Goal: Task Accomplishment & Management: Manage account settings

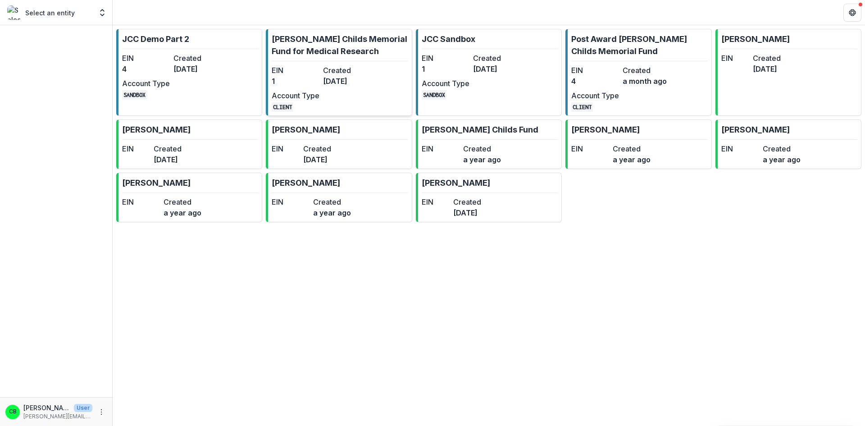
click at [320, 61] on hr at bounding box center [340, 61] width 136 height 0
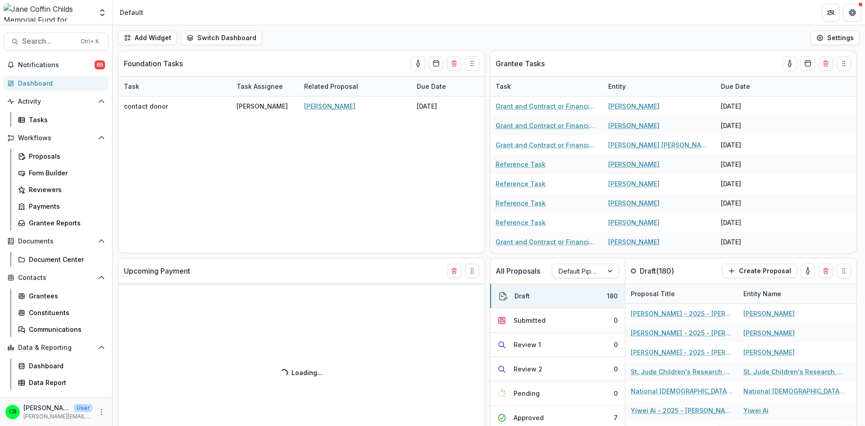
select select "******"
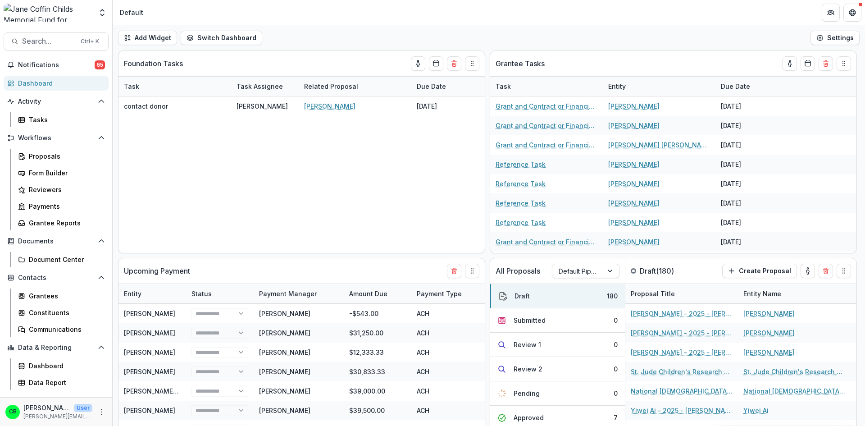
select select "******"
click at [46, 300] on div "Grantees" at bounding box center [65, 295] width 72 height 9
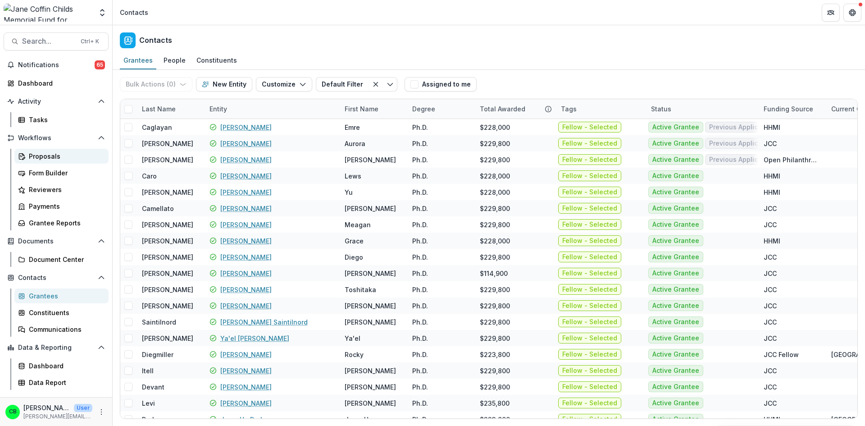
click at [50, 157] on div "Proposals" at bounding box center [65, 155] width 72 height 9
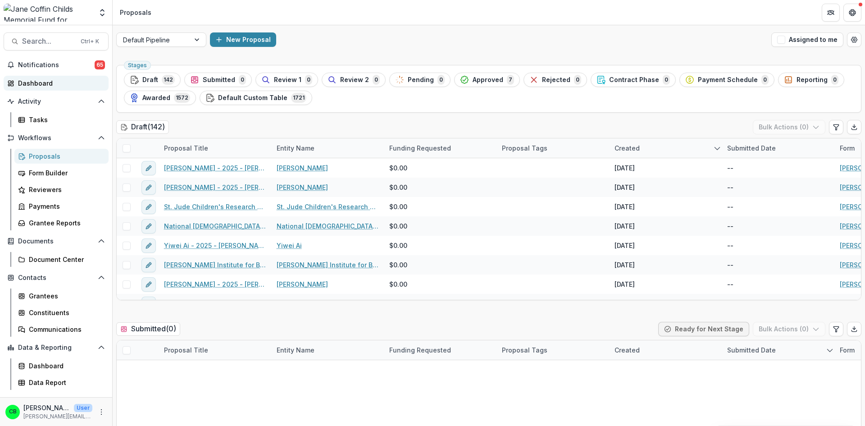
click at [35, 83] on div "Dashboard" at bounding box center [59, 82] width 83 height 9
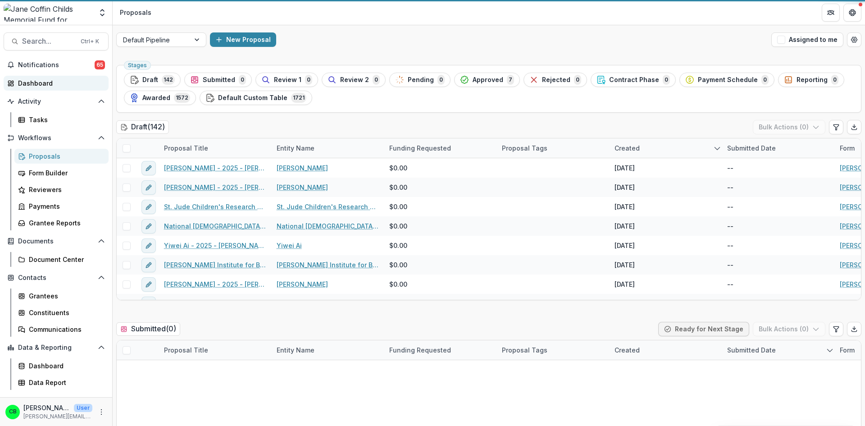
select select "******"
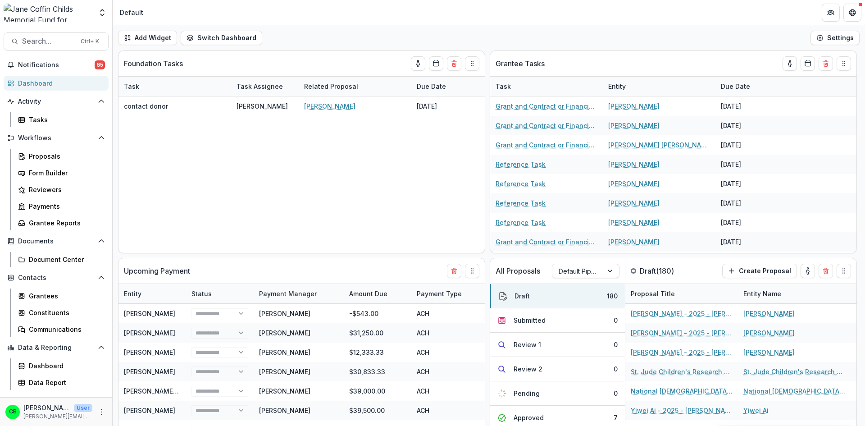
select select "******"
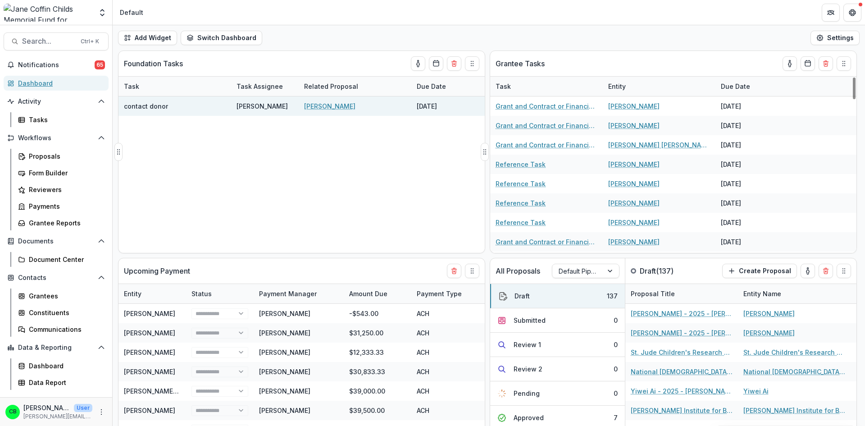
select select "******"
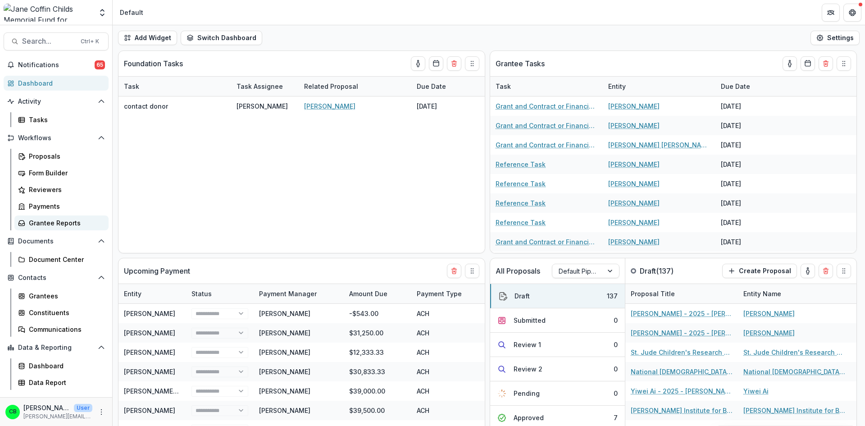
click at [56, 225] on div "Grantee Reports" at bounding box center [65, 222] width 72 height 9
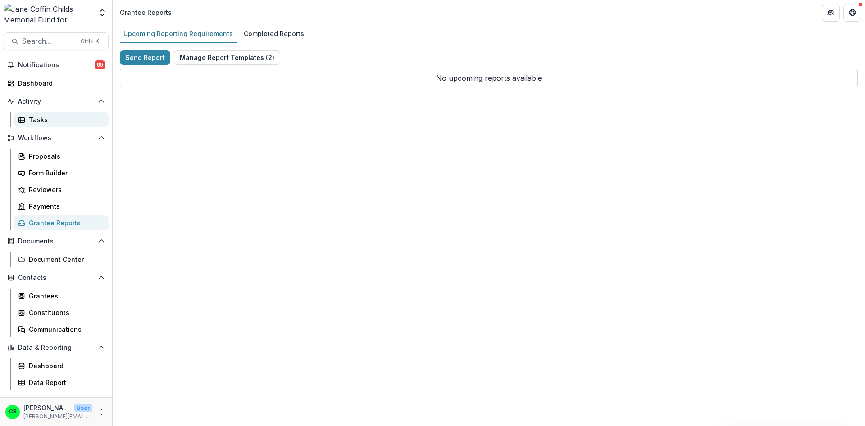
click at [37, 122] on div "Tasks" at bounding box center [65, 119] width 72 height 9
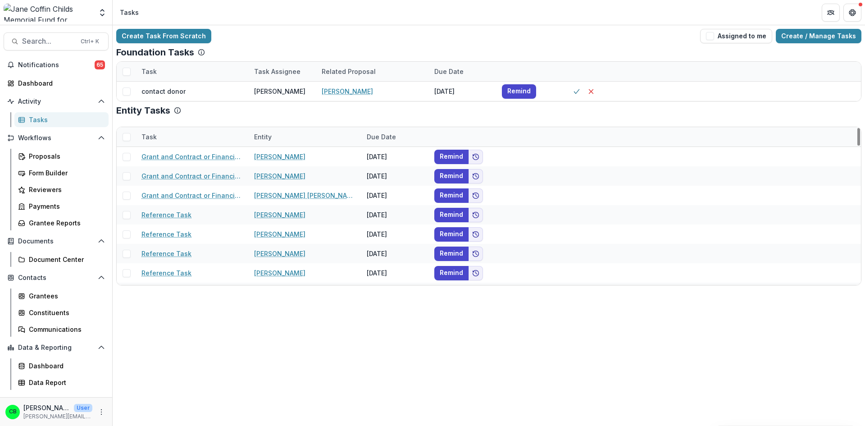
click at [129, 136] on span at bounding box center [126, 137] width 8 height 8
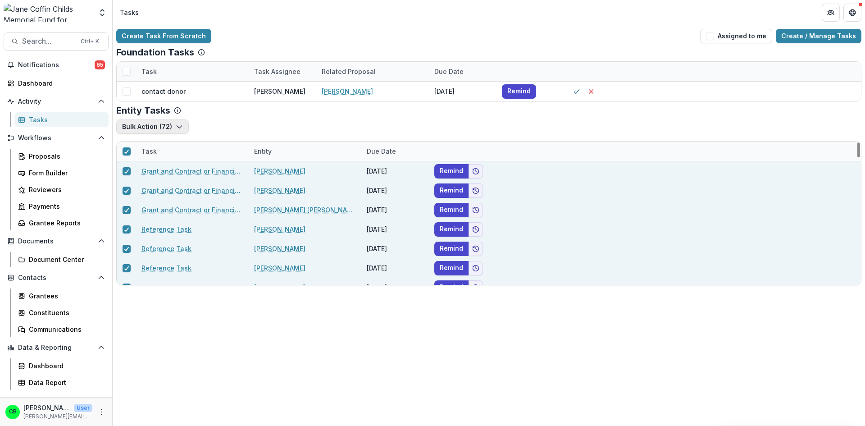
click at [177, 131] on button "Bulk Action ( 72 )" at bounding box center [152, 126] width 72 height 14
click at [212, 113] on div "Entity Tasks" at bounding box center [488, 110] width 745 height 11
click at [36, 161] on link "Proposals" at bounding box center [61, 156] width 94 height 15
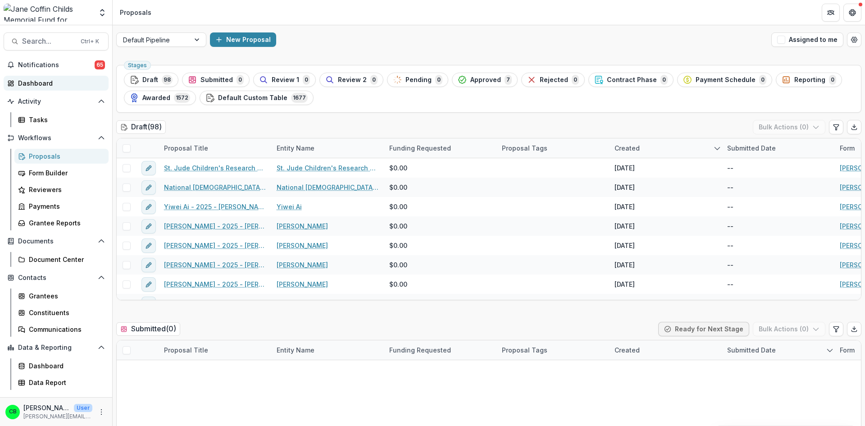
click at [36, 82] on div "Dashboard" at bounding box center [59, 82] width 83 height 9
select select "******"
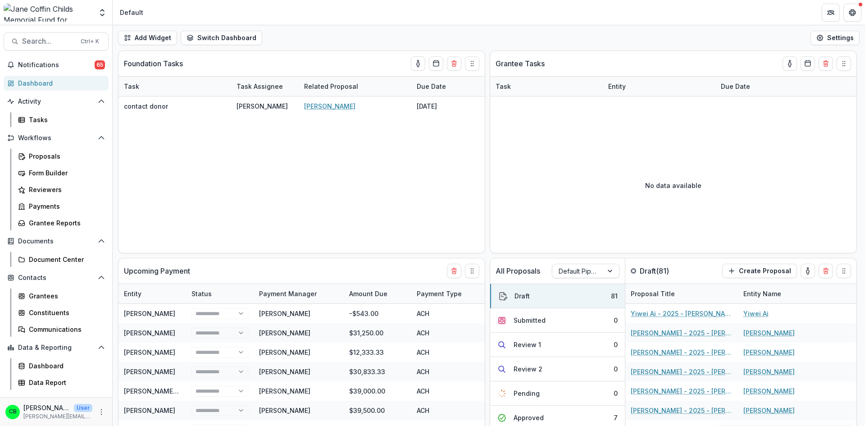
select select "******"
click at [48, 156] on div "Proposals" at bounding box center [65, 155] width 72 height 9
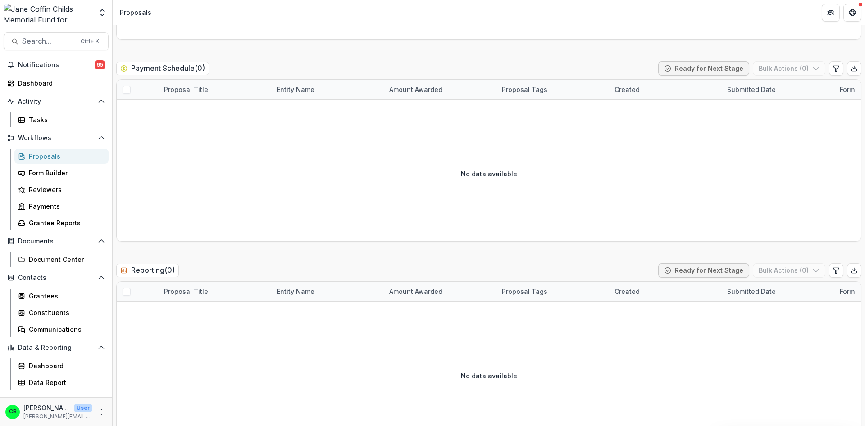
scroll to position [1576, 0]
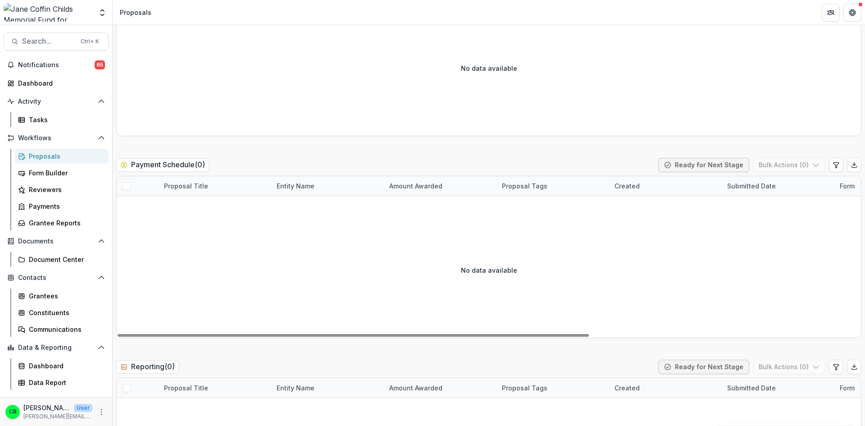
click at [74, 12] on div at bounding box center [48, 13] width 89 height 18
click at [63, 14] on img at bounding box center [48, 13] width 89 height 18
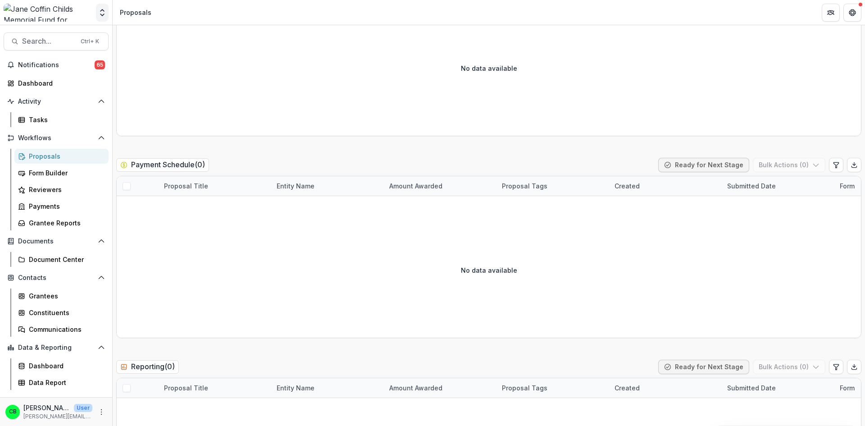
click at [100, 13] on icon "Open entity switcher" at bounding box center [102, 12] width 9 height 9
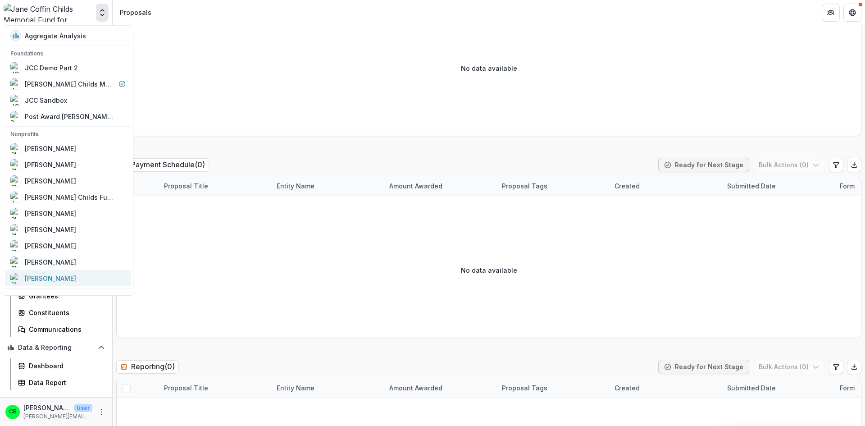
scroll to position [12, 0]
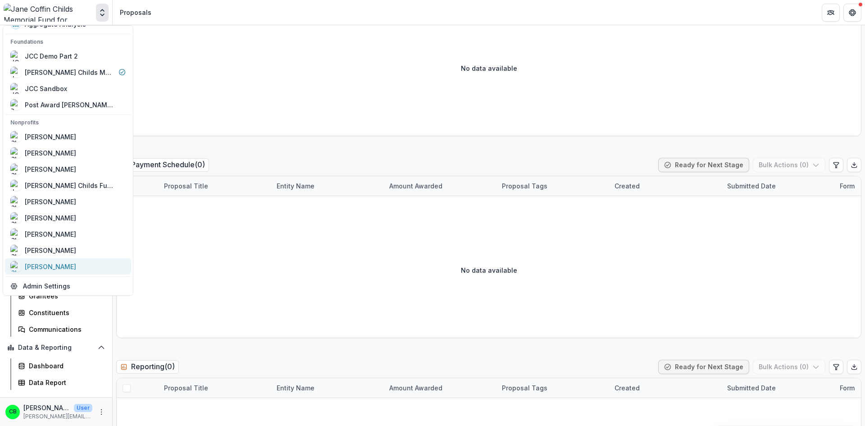
click at [50, 269] on div "[PERSON_NAME]" at bounding box center [50, 266] width 51 height 9
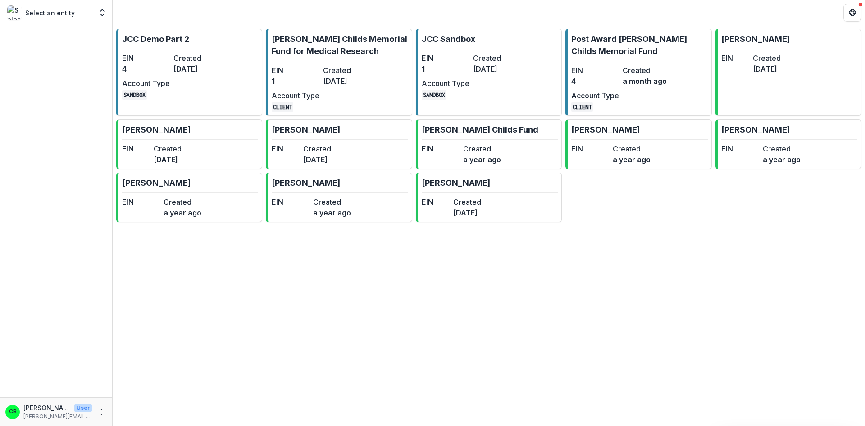
drag, startPoint x: 208, startPoint y: 181, endPoint x: 168, endPoint y: 330, distance: 154.3
click at [168, 330] on div "JCC Demo Part 2 EIN 4 Created 2 years ago Account Type SANDBOX Jane Coffin Chil…" at bounding box center [489, 225] width 752 height 400
click at [550, 183] on link "Christina Bruno EIN Created 7 months ago" at bounding box center [489, 197] width 146 height 50
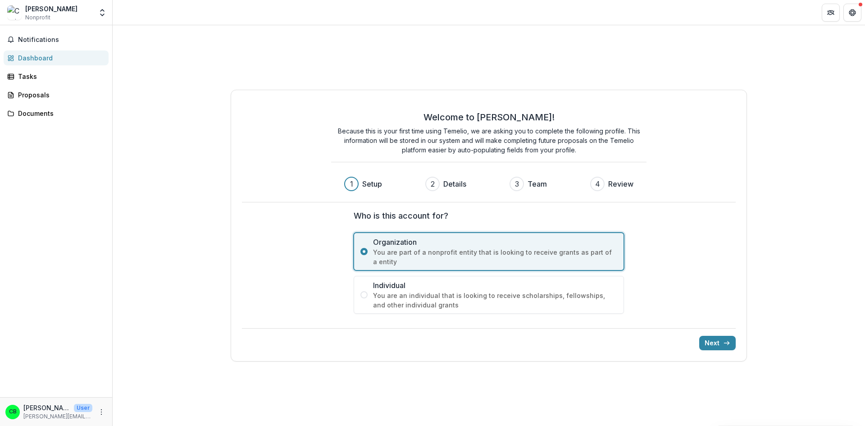
click at [66, 12] on div "[PERSON_NAME]" at bounding box center [51, 8] width 52 height 9
click at [852, 17] on button "Get Help" at bounding box center [852, 13] width 18 height 18
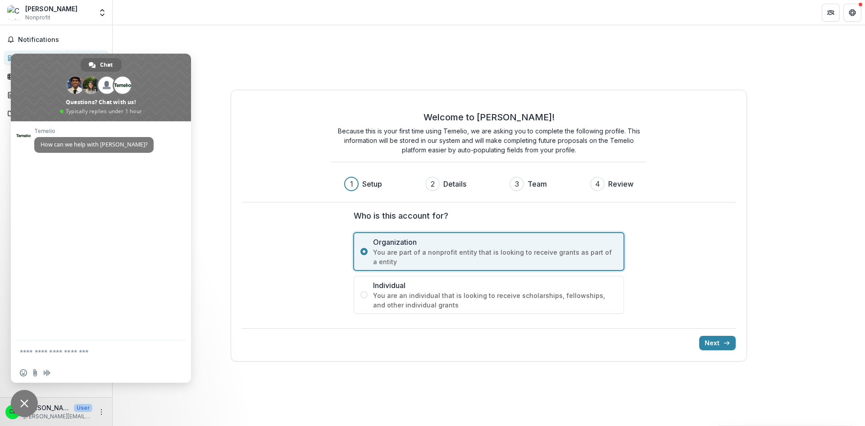
click at [508, 36] on div "Welcome to Temelio! Because this is your first time using Temelio, we are askin…" at bounding box center [489, 225] width 752 height 400
click at [832, 13] on icon "Partners" at bounding box center [830, 13] width 4 height 3
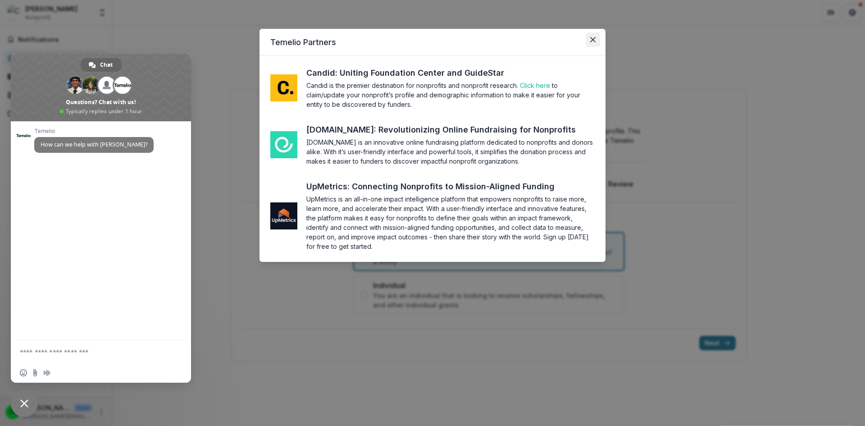
click at [590, 39] on icon "Close" at bounding box center [592, 39] width 5 height 5
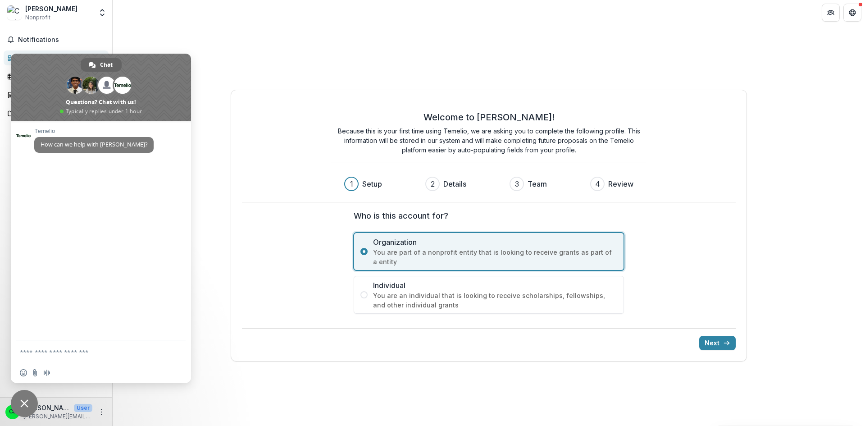
click at [23, 404] on span "Close chat" at bounding box center [24, 403] width 8 height 8
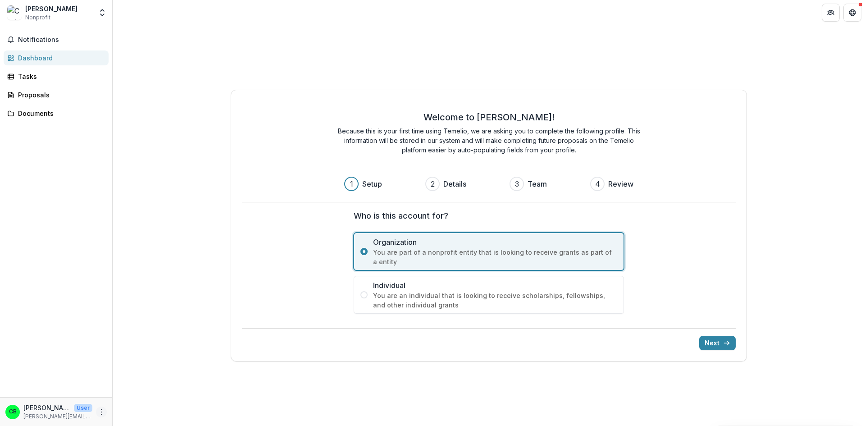
click at [99, 410] on icon "More" at bounding box center [101, 411] width 7 height 7
click at [139, 397] on link "Settings" at bounding box center [161, 392] width 96 height 15
